Goal: Entertainment & Leisure: Consume media (video, audio)

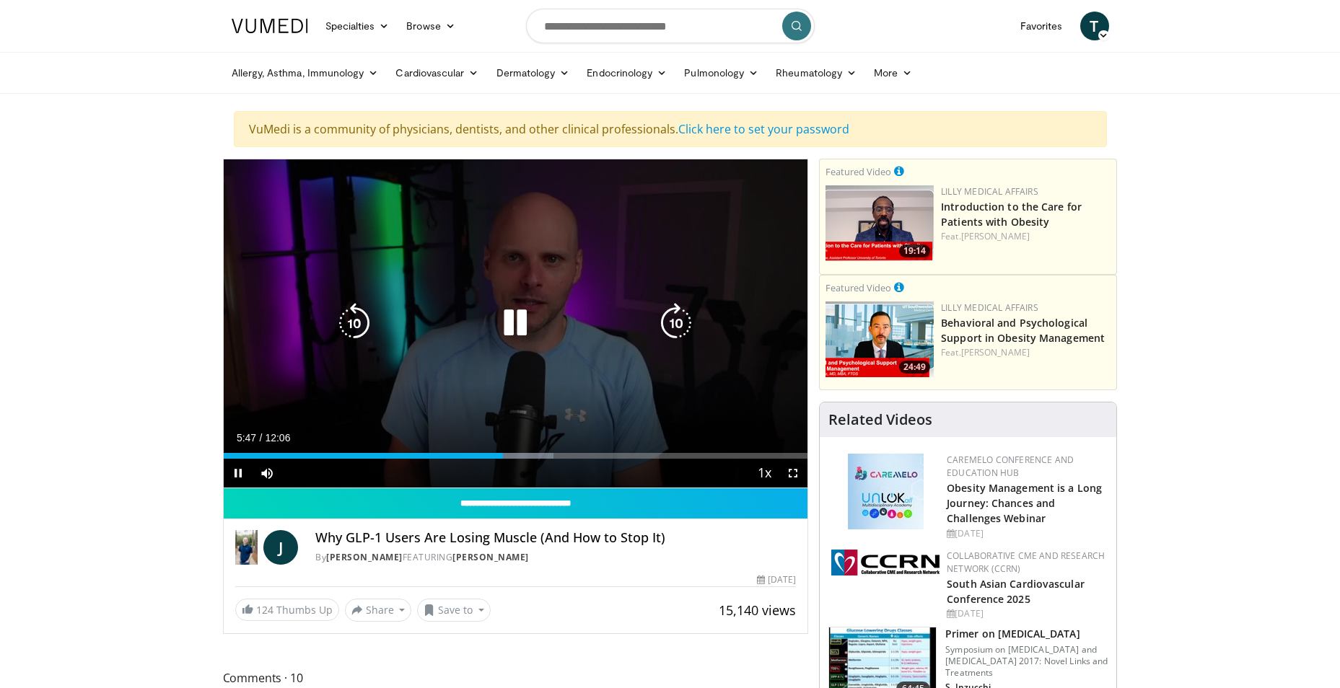
click at [507, 319] on icon "Video Player" at bounding box center [515, 323] width 40 height 40
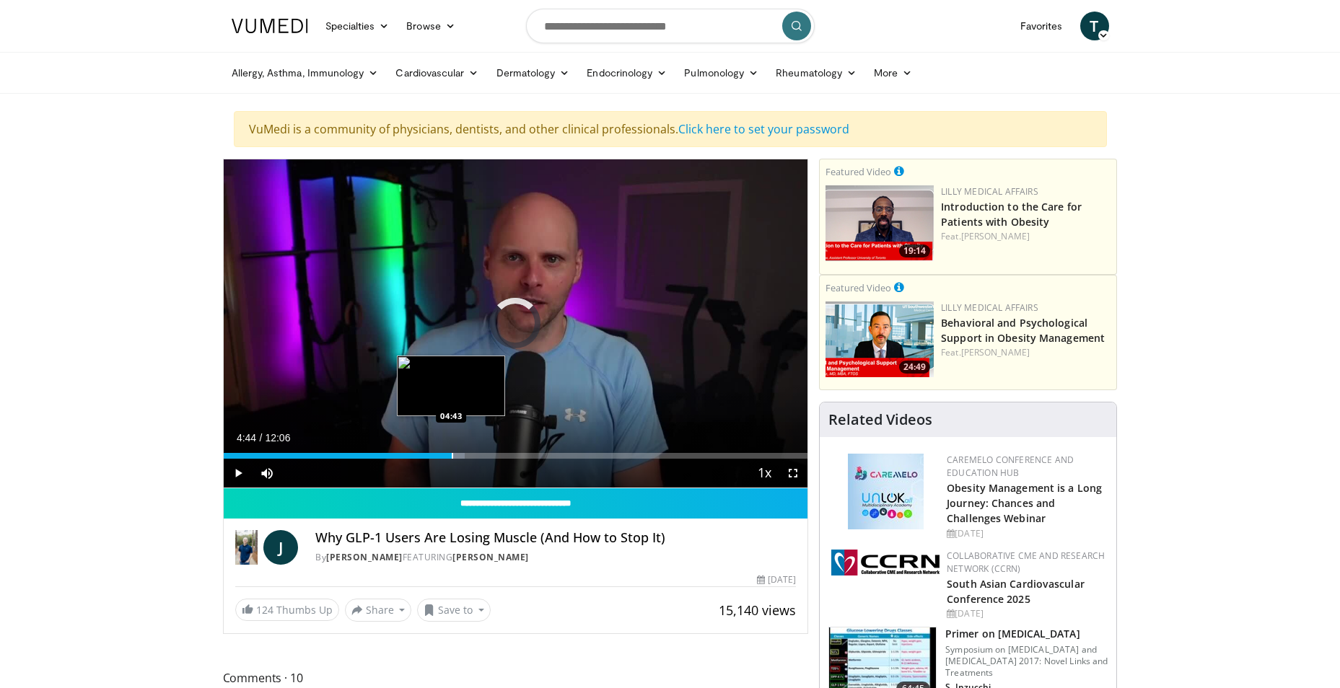
drag, startPoint x: 494, startPoint y: 455, endPoint x: 451, endPoint y: 450, distance: 42.9
click at [451, 450] on div "Loaded : 41.31% 04:44 04:43" at bounding box center [516, 452] width 584 height 14
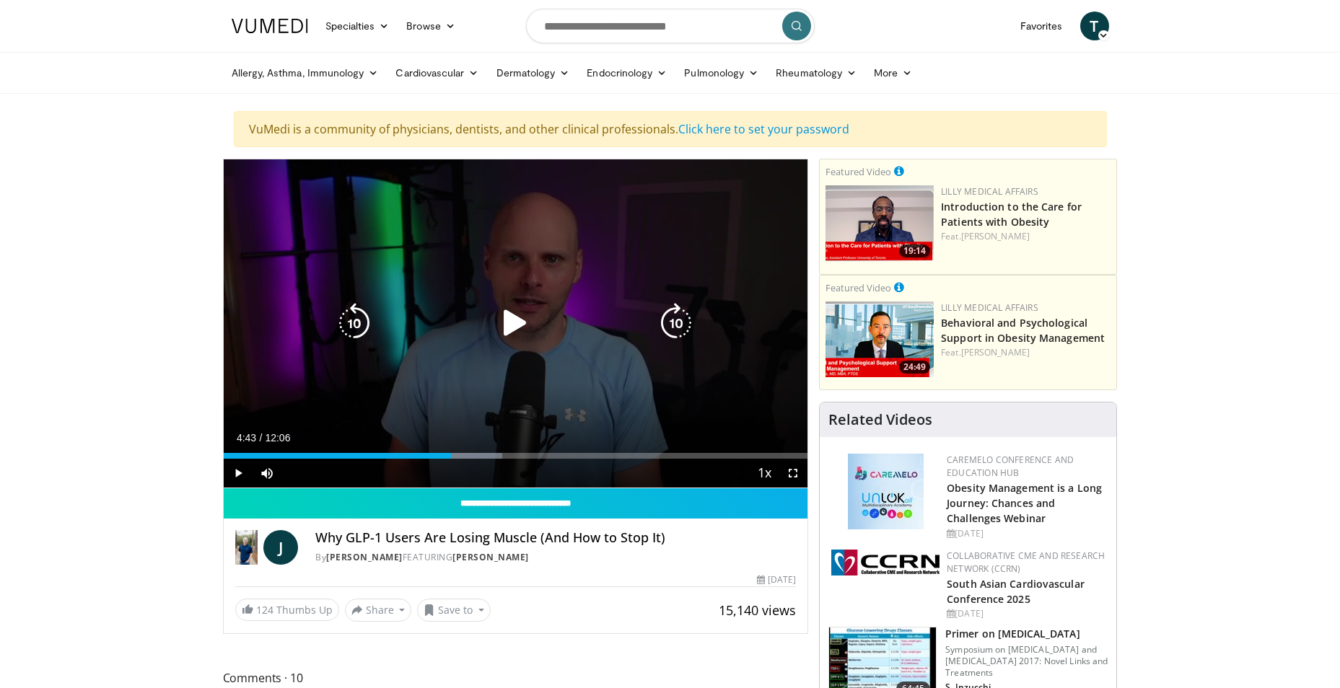
click at [512, 318] on icon "Video Player" at bounding box center [515, 323] width 40 height 40
click at [353, 318] on icon "Video Player" at bounding box center [354, 323] width 40 height 40
click at [350, 317] on icon "Video Player" at bounding box center [354, 323] width 40 height 40
click at [349, 317] on icon "Video Player" at bounding box center [354, 323] width 40 height 40
click at [348, 317] on icon "Video Player" at bounding box center [354, 323] width 40 height 40
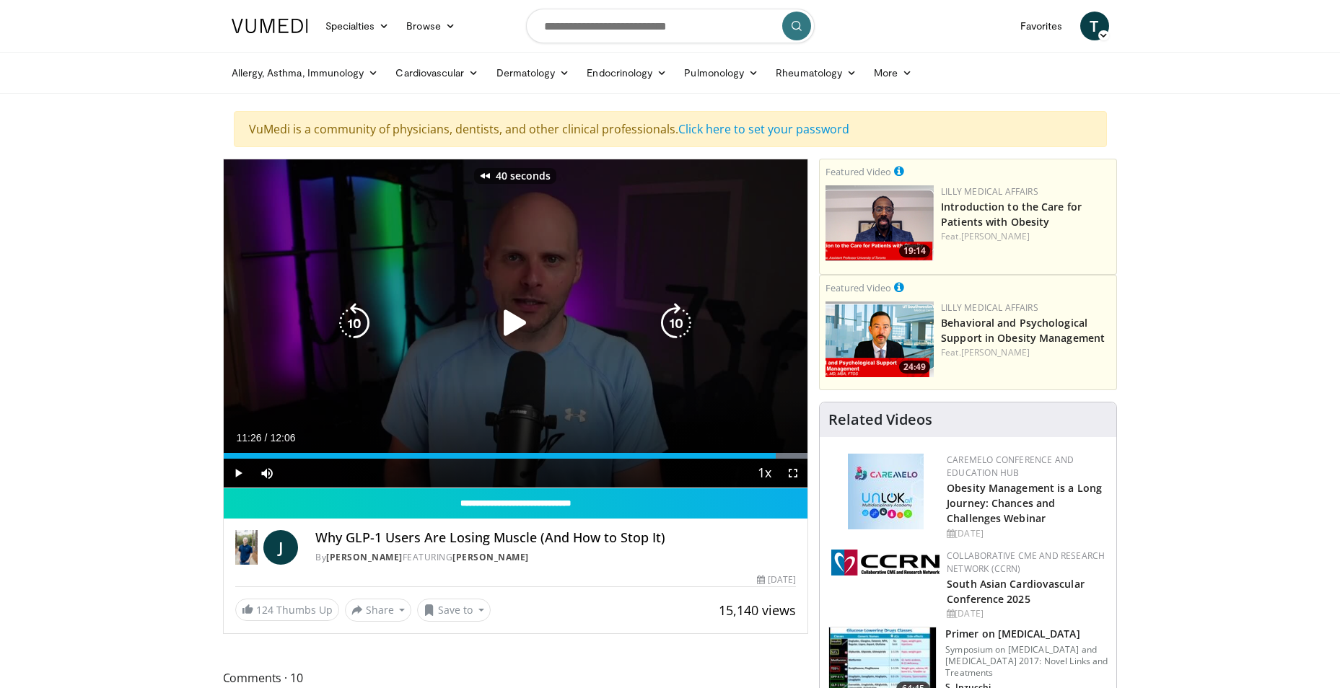
click at [347, 320] on icon "Video Player" at bounding box center [354, 323] width 40 height 40
click at [347, 313] on icon "Video Player" at bounding box center [354, 323] width 40 height 40
click at [347, 315] on icon "Video Player" at bounding box center [354, 323] width 40 height 40
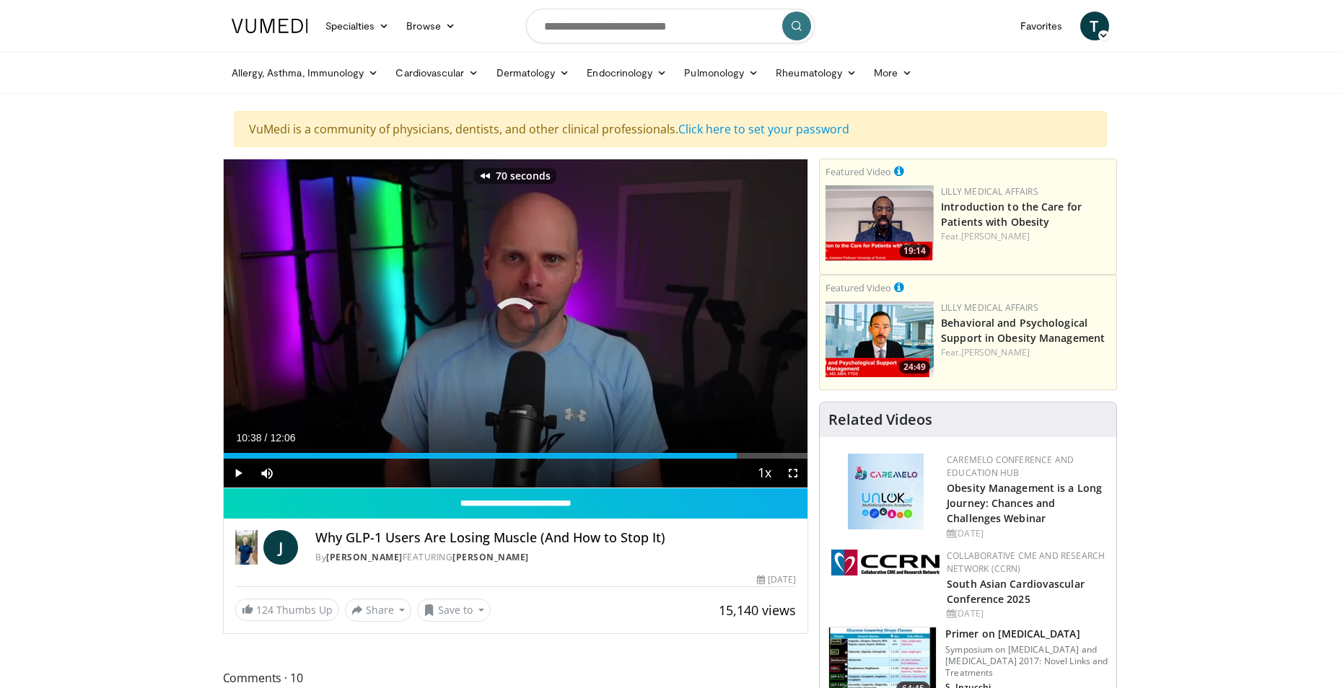
drag, startPoint x: 740, startPoint y: 455, endPoint x: 673, endPoint y: 461, distance: 66.6
click at [673, 461] on div "Current Time 10:38 / Duration 12:06 Play Skip Backward Skip Forward Mute Loaded…" at bounding box center [516, 473] width 584 height 29
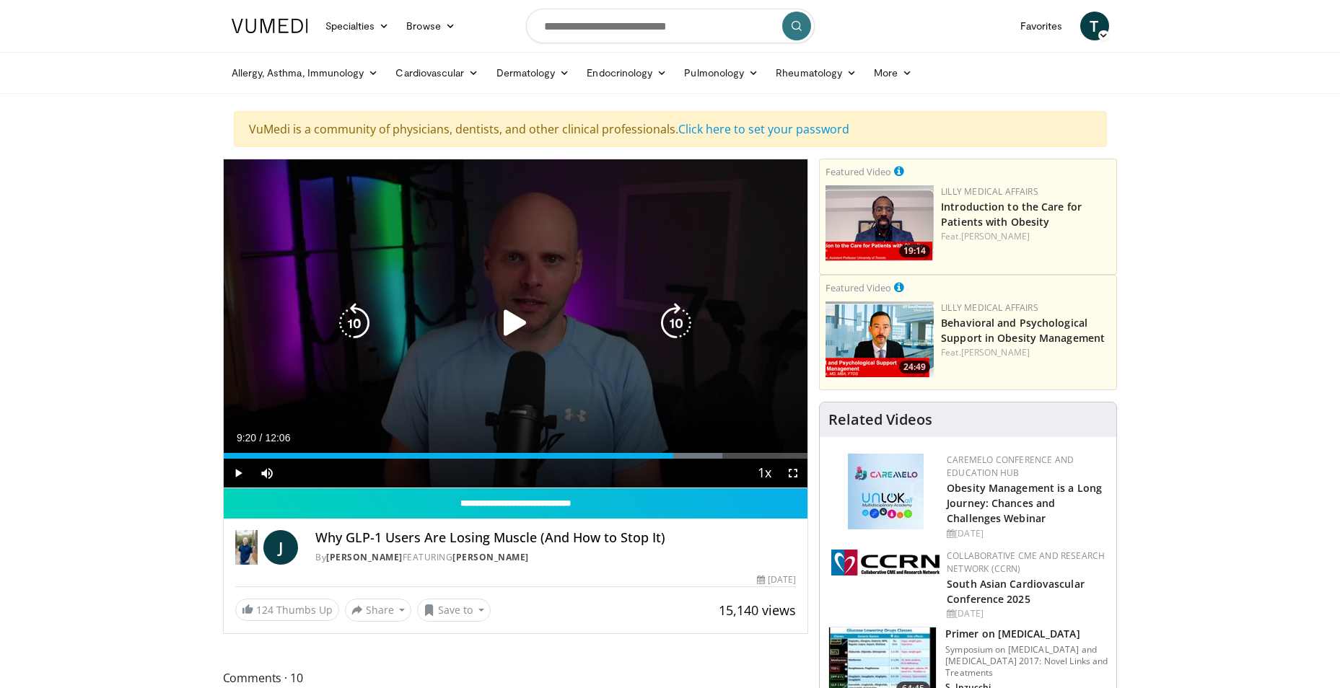
click at [511, 309] on icon "Video Player" at bounding box center [515, 323] width 40 height 40
